Goal: Communication & Community: Answer question/provide support

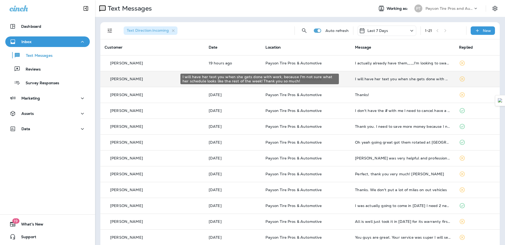
click at [400, 80] on div "I will have her text you when she gets done with work, because I'm not sure wha…" at bounding box center [403, 79] width 96 height 4
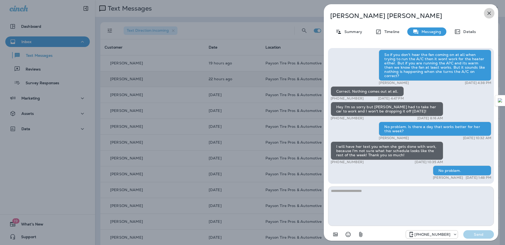
click at [489, 16] on icon "button" at bounding box center [489, 13] width 6 height 6
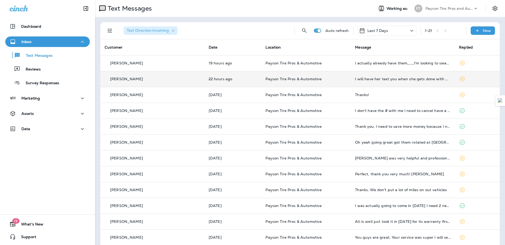
click at [418, 68] on td "I actually already have them,,,,,,I'm looking to swap my 30's for 32's The offs…" at bounding box center [403, 63] width 104 height 16
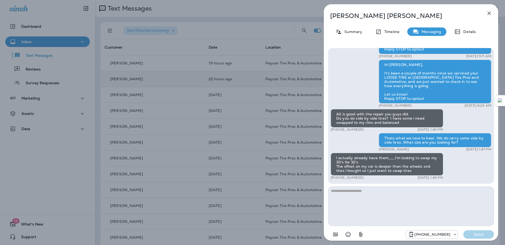
click at [357, 195] on textarea at bounding box center [411, 206] width 166 height 40
type textarea "**********"
click at [477, 235] on p "Send" at bounding box center [478, 234] width 22 height 5
